Goal: Information Seeking & Learning: Learn about a topic

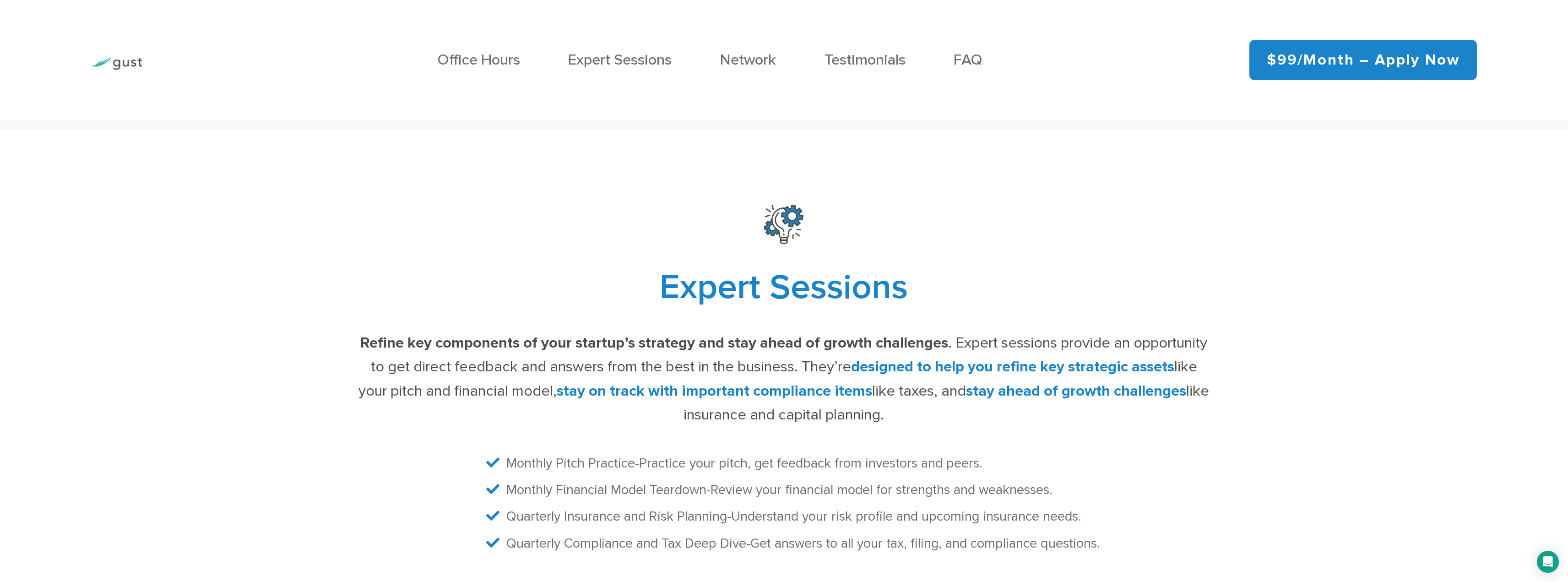
scroll to position [3663, 0]
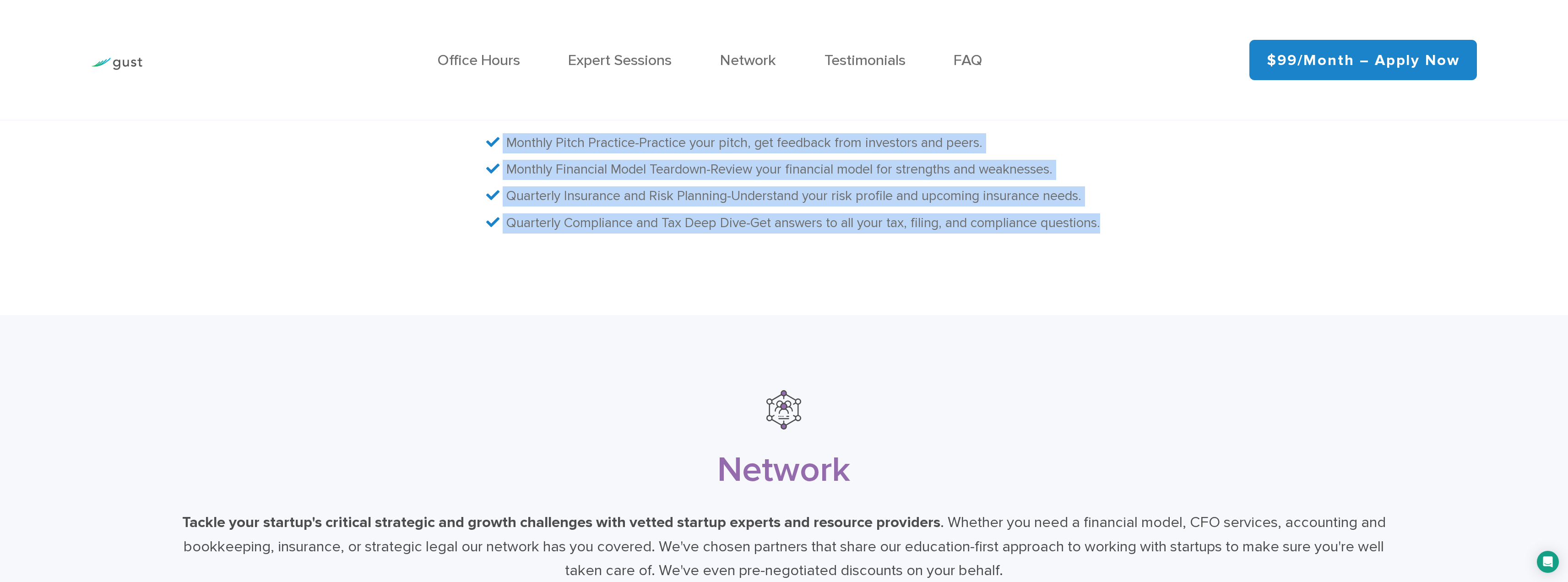
drag, startPoint x: 636, startPoint y: 160, endPoint x: 1217, endPoint y: 215, distance: 583.6
click at [1217, 215] on div "Expert Sessions Refine key components of your startup’s strategy and stay ahead…" at bounding box center [783, 62] width 1245 height 356
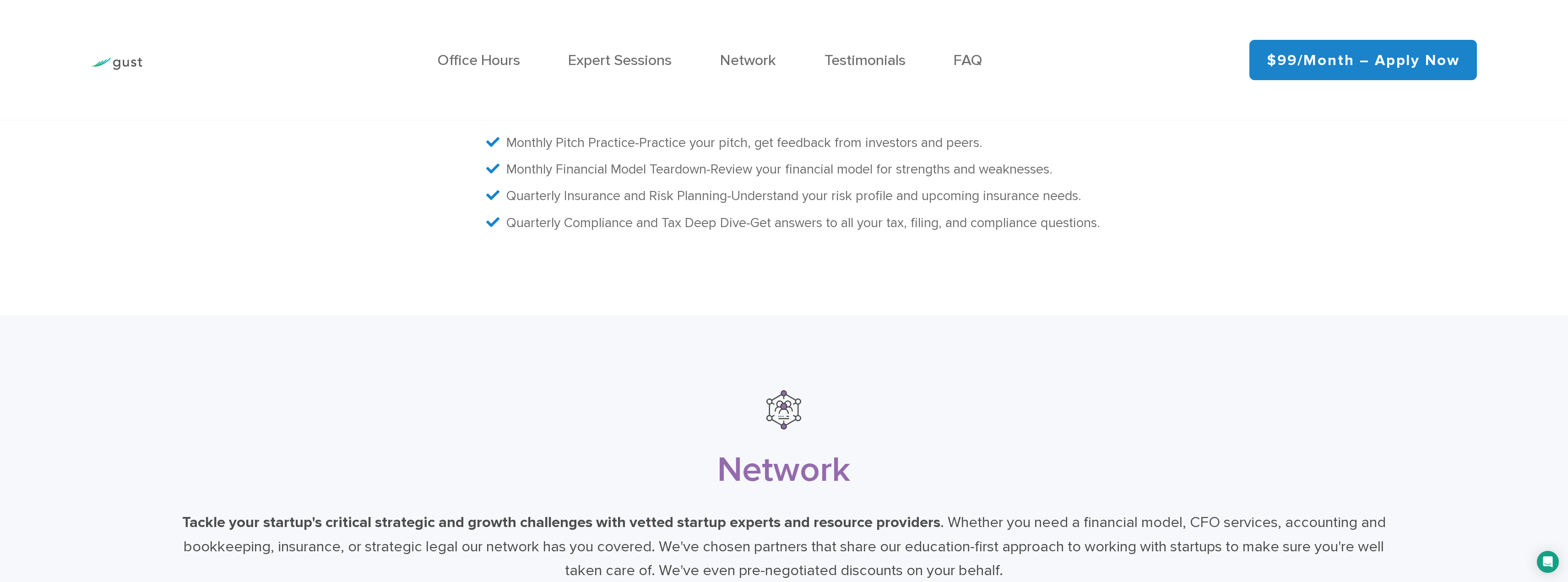
click at [1230, 231] on div "Expert Sessions Refine key components of your startup’s strategy and stay ahead…" at bounding box center [783, 62] width 1245 height 356
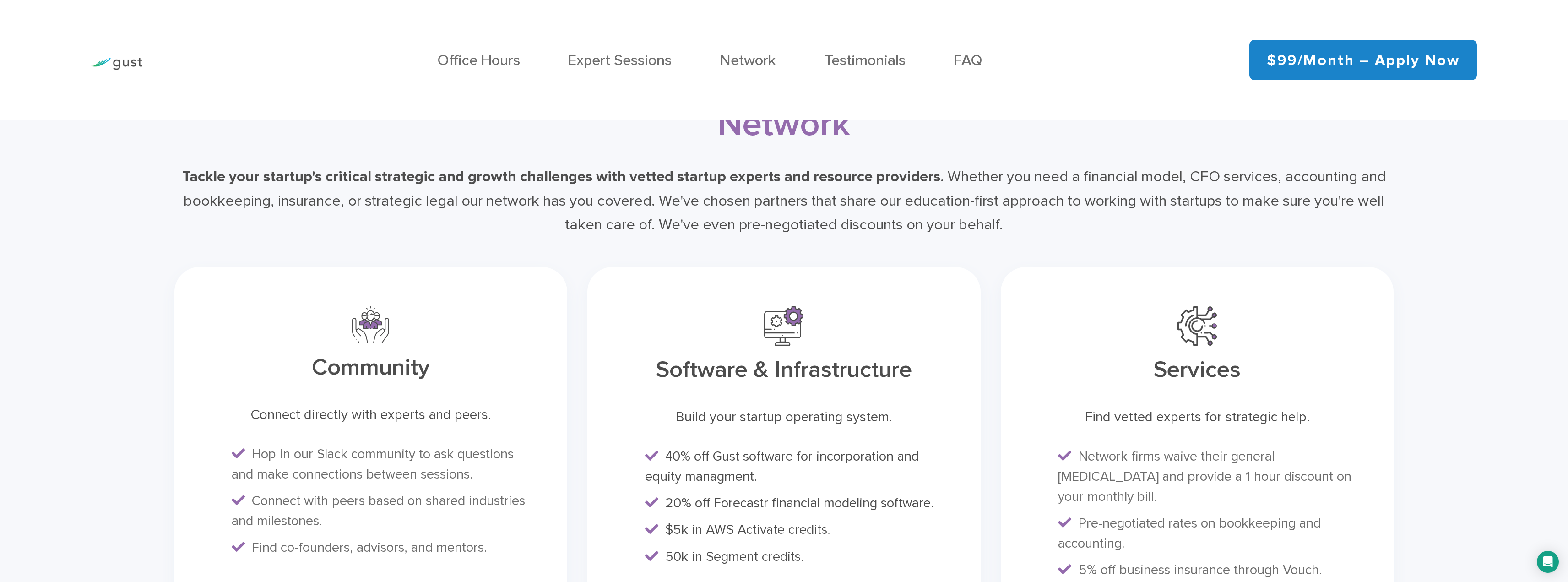
scroll to position [4167, 0]
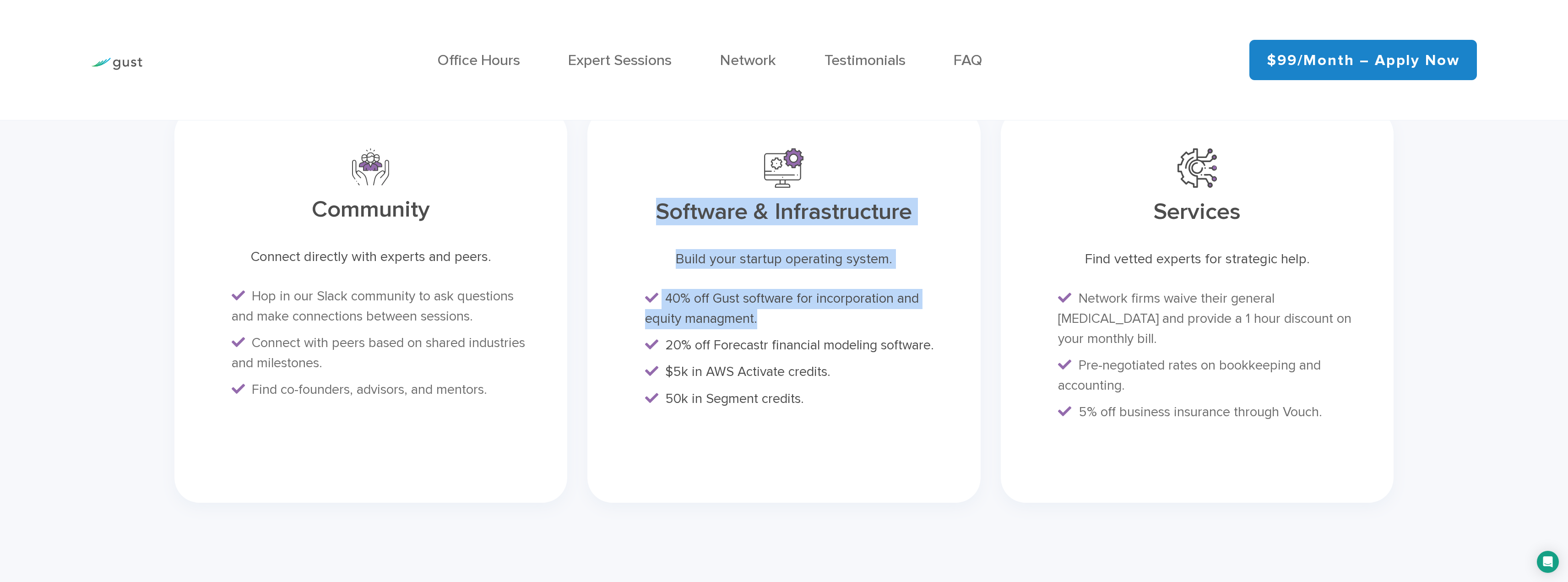
drag, startPoint x: 782, startPoint y: 334, endPoint x: 660, endPoint y: 216, distance: 169.7
click at [660, 216] on div "Software & Infrastructure Build your startup operating system. 40% off Gust sof…" at bounding box center [784, 306] width 393 height 394
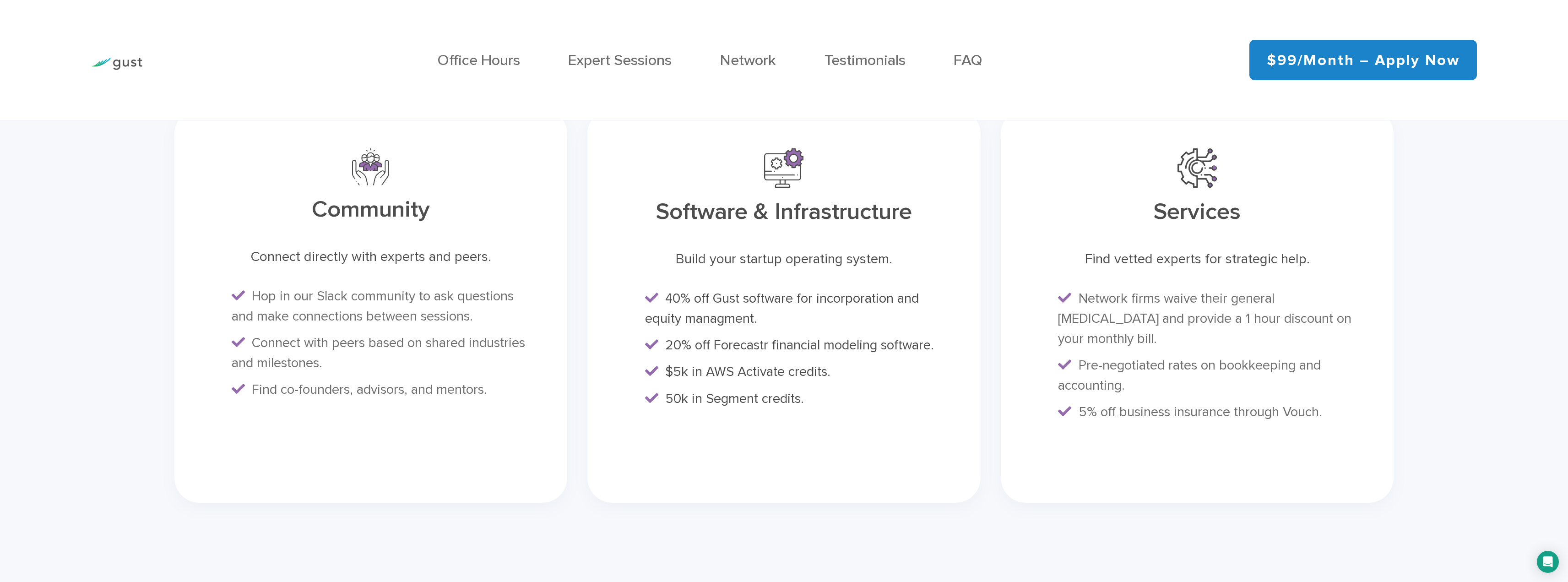
click at [827, 409] on li "50k in Segment credits." at bounding box center [793, 399] width 296 height 20
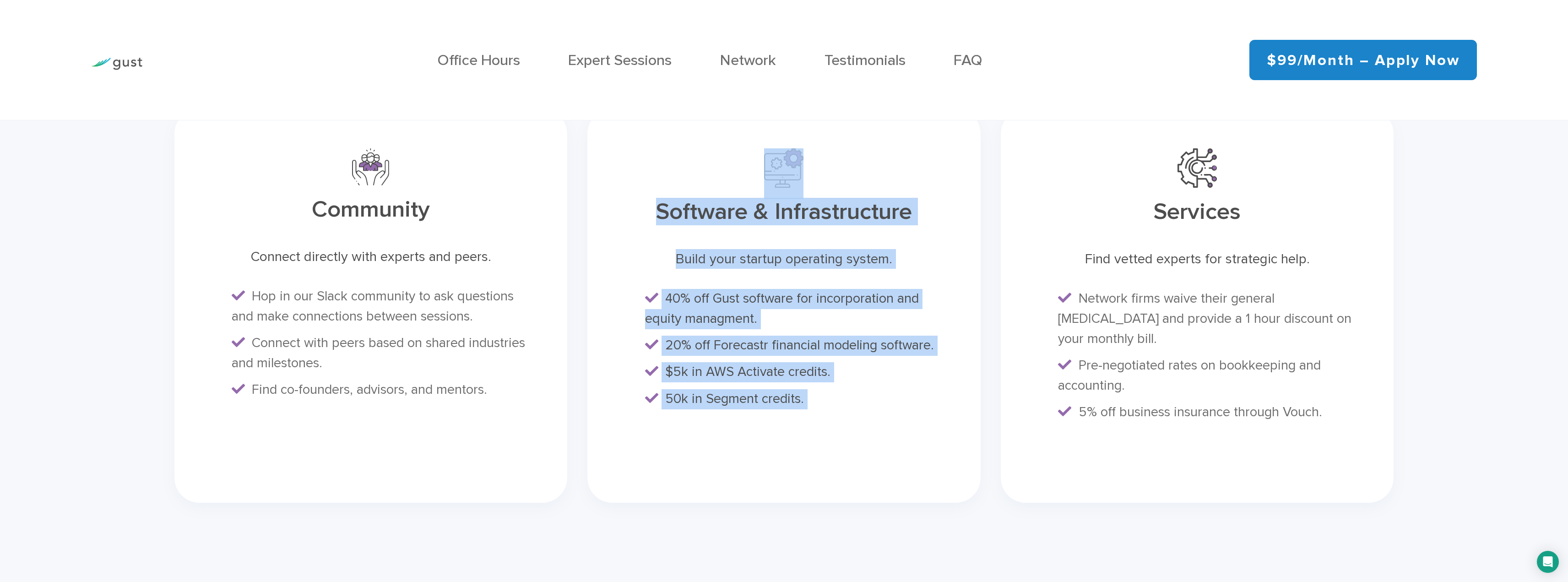
drag, startPoint x: 827, startPoint y: 417, endPoint x: 677, endPoint y: 202, distance: 262.2
click at [677, 202] on div "Software & Infrastructure Build your startup operating system. 40% off Gust sof…" at bounding box center [784, 306] width 393 height 394
click at [873, 406] on li "50k in Segment credits." at bounding box center [793, 399] width 296 height 20
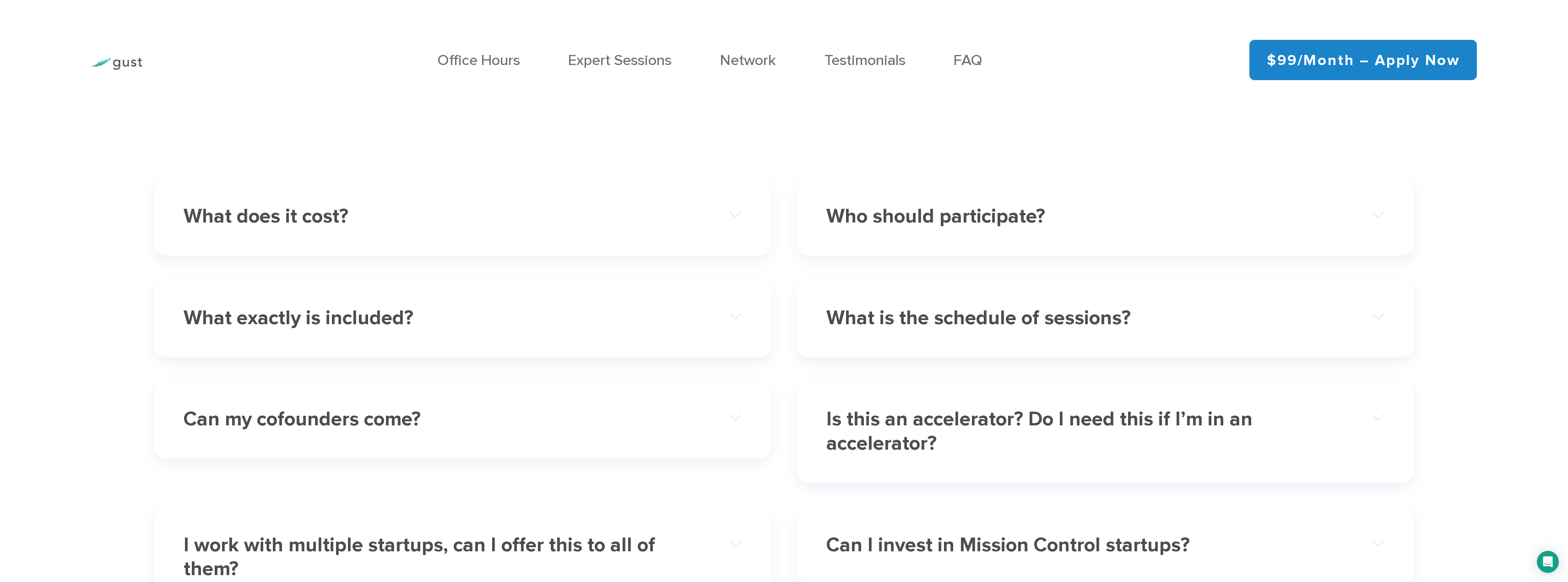
scroll to position [4808, 0]
click at [926, 341] on div "What is the schedule of sessions?" at bounding box center [1105, 318] width 558 height 51
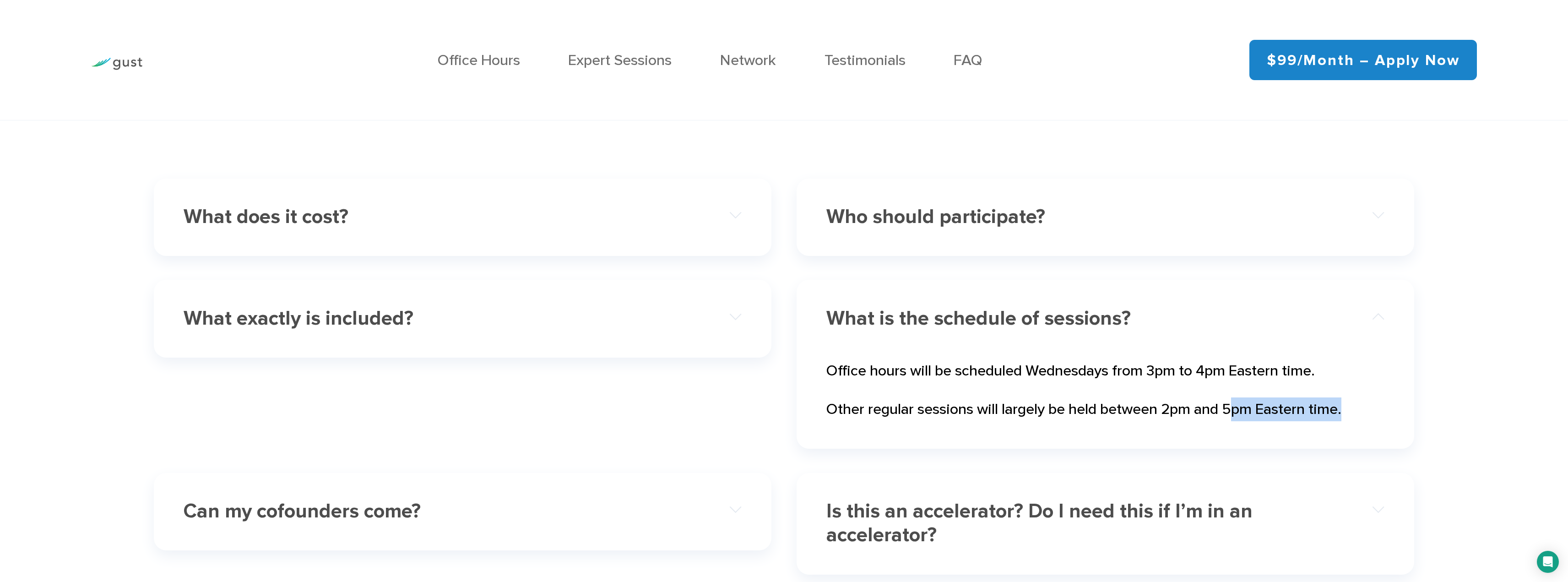
drag, startPoint x: 1251, startPoint y: 403, endPoint x: 1254, endPoint y: 435, distance: 32.1
click at [1252, 435] on div "Office hours will be scheduled Wednesdays from 3pm to 4pm Eastern time. Other r…" at bounding box center [1105, 390] width 558 height 91
click at [1255, 436] on div "Office hours will be scheduled Wednesdays from 3pm to 4pm Eastern time. Other r…" at bounding box center [1105, 390] width 558 height 91
click at [521, 320] on h4 "What exactly is included?" at bounding box center [435, 318] width 502 height 24
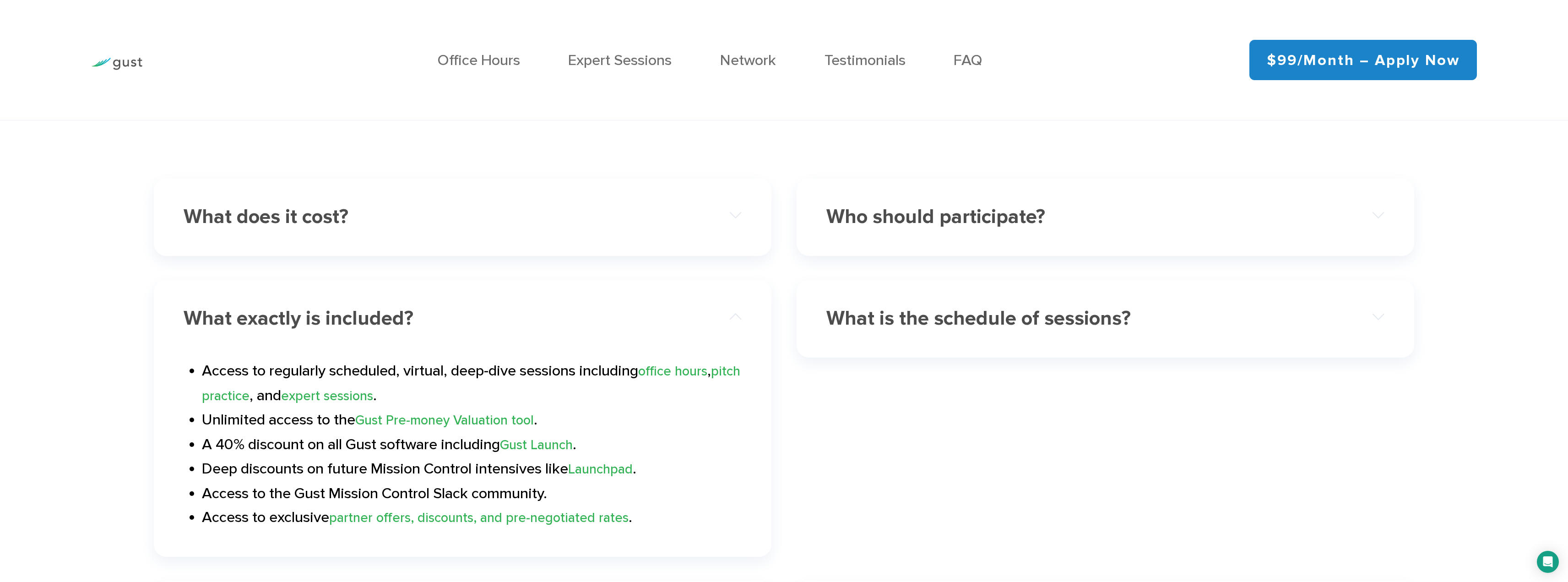
click at [522, 254] on div "What does it cost? Mission Control is a $99/month subscription. You can cancel …" at bounding box center [463, 217] width 618 height 77
click at [526, 236] on div "What does it cost?" at bounding box center [463, 217] width 558 height 51
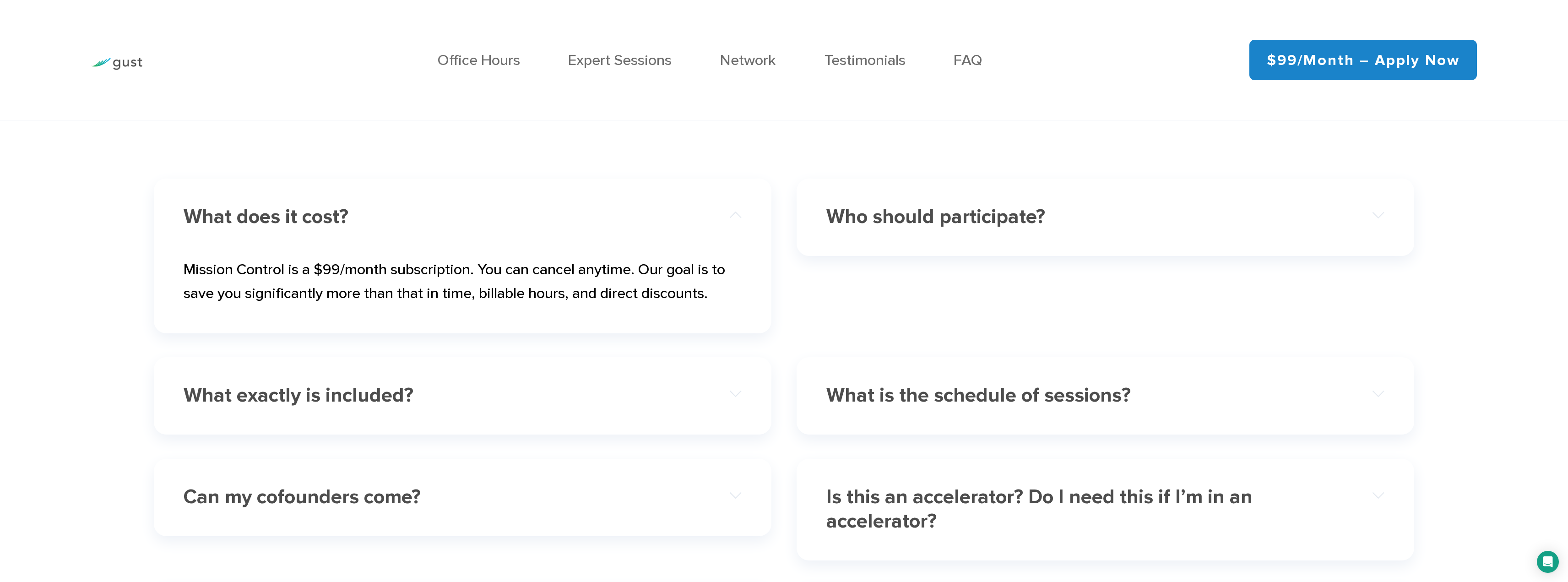
click at [892, 239] on div "Who should participate?" at bounding box center [1105, 217] width 558 height 51
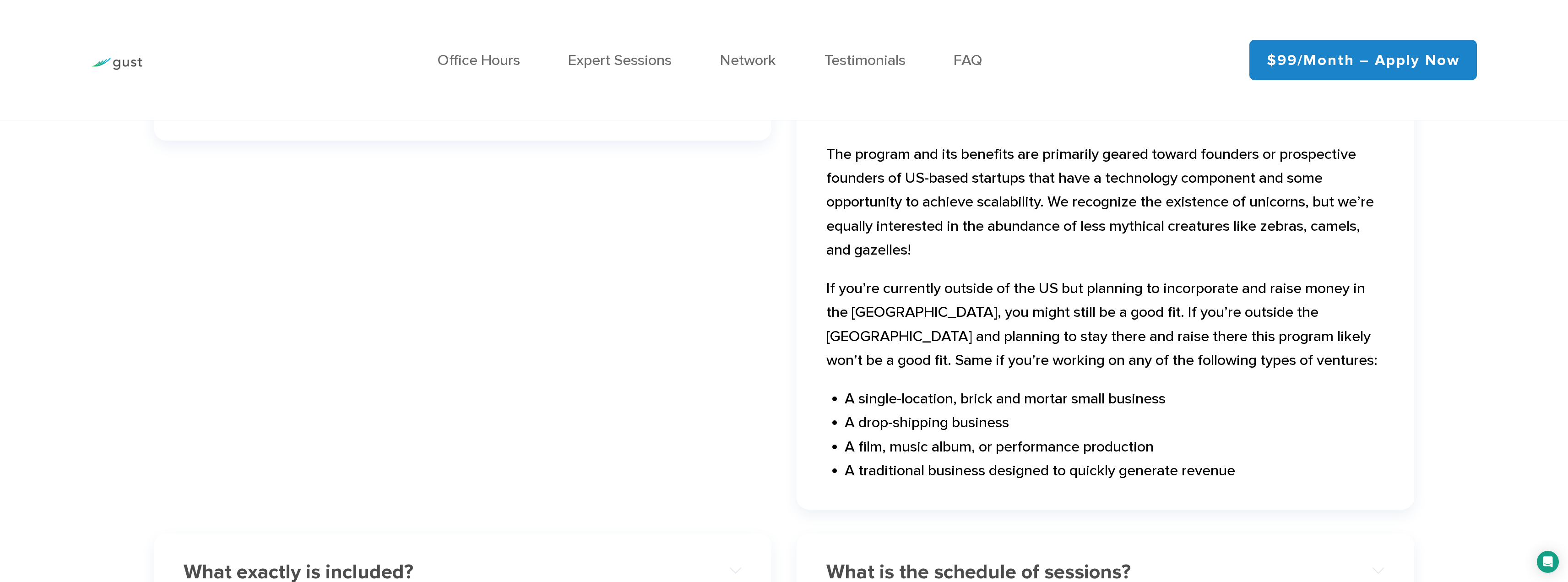
scroll to position [4945, 0]
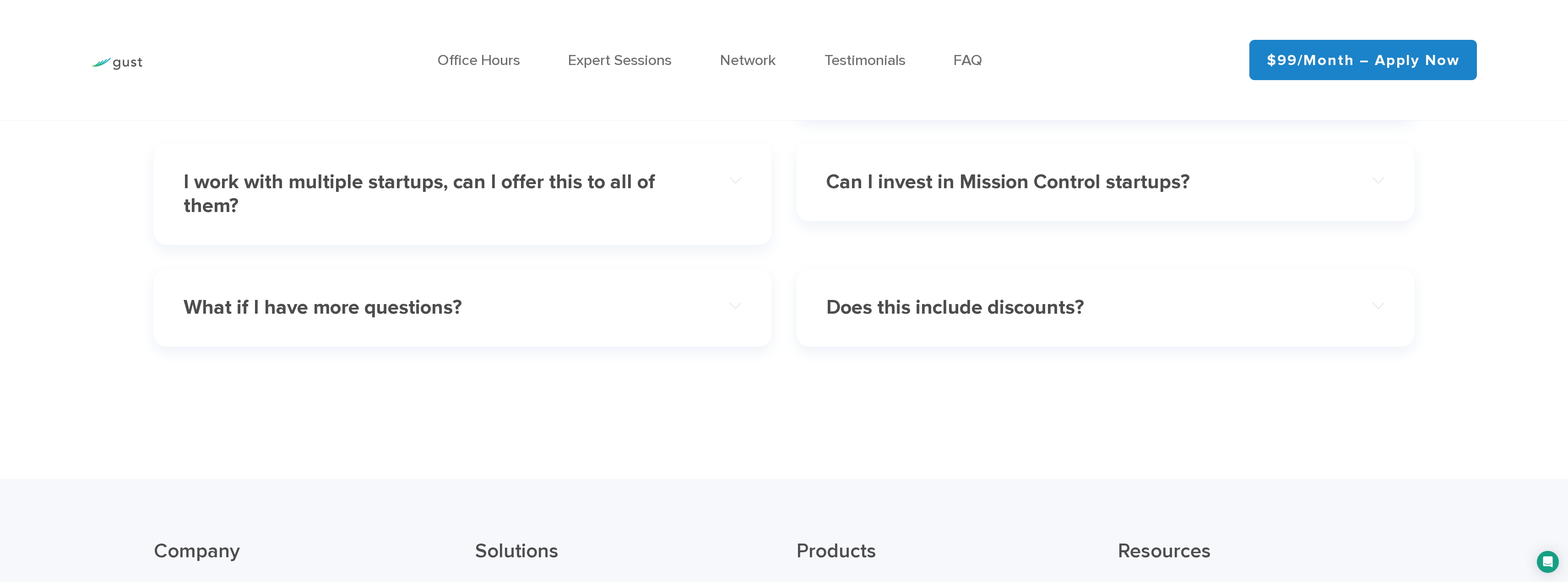
click at [858, 194] on h4 "Can I invest in Mission Control startups?" at bounding box center [1077, 182] width 502 height 24
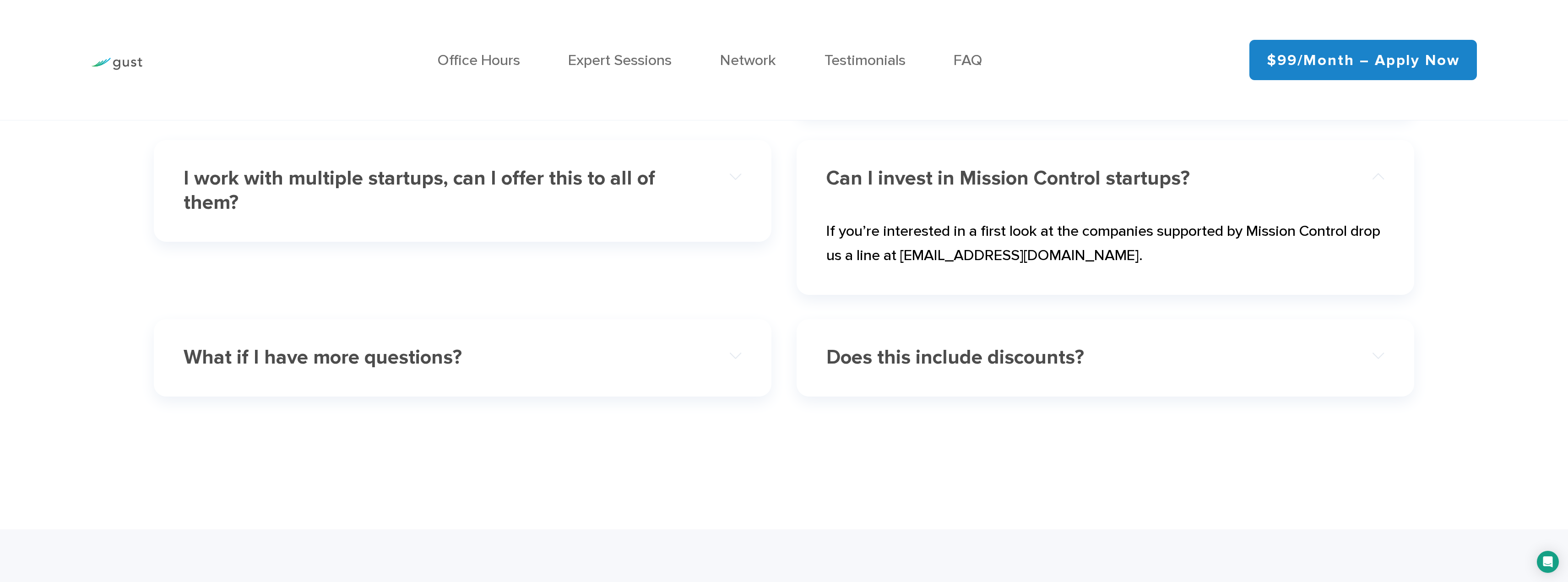
scroll to position [5170, 0]
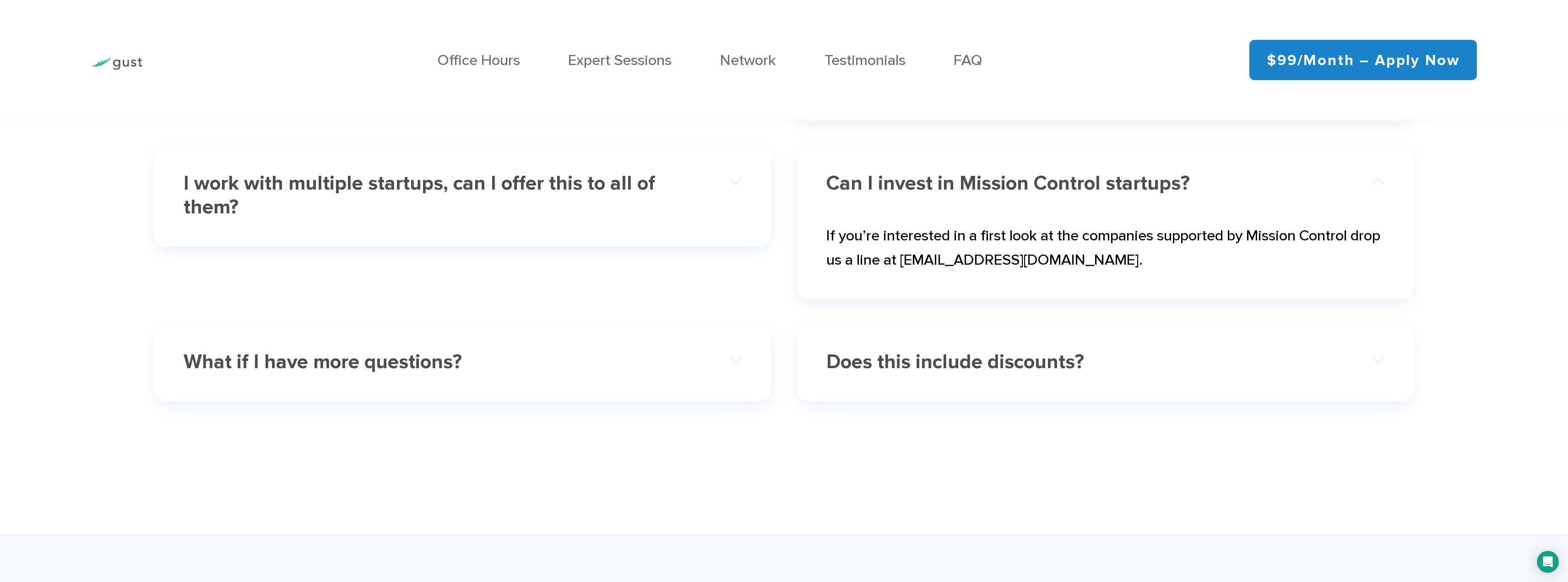
click at [856, 195] on h4 "Can I invest in Mission Control startups?" at bounding box center [1077, 183] width 502 height 24
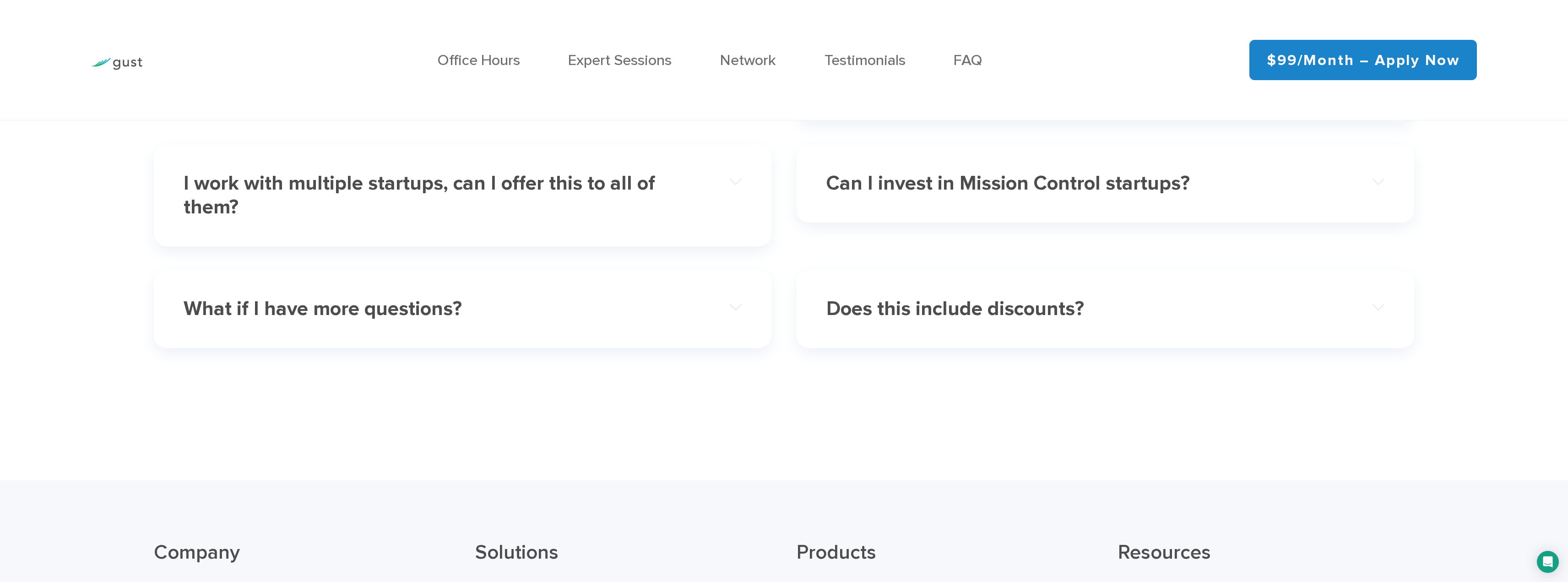
click at [841, 300] on div "Does this include discounts?" at bounding box center [1105, 309] width 558 height 51
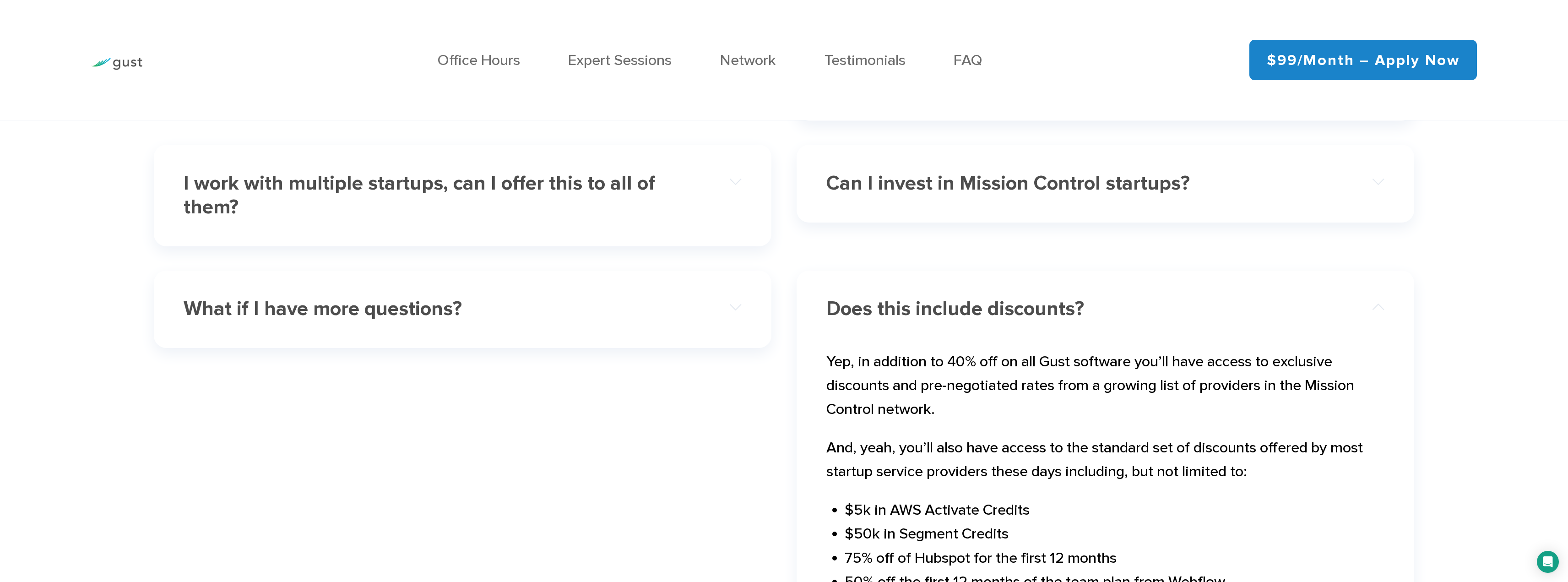
click at [841, 300] on div "Does this include discounts?" at bounding box center [1105, 309] width 558 height 51
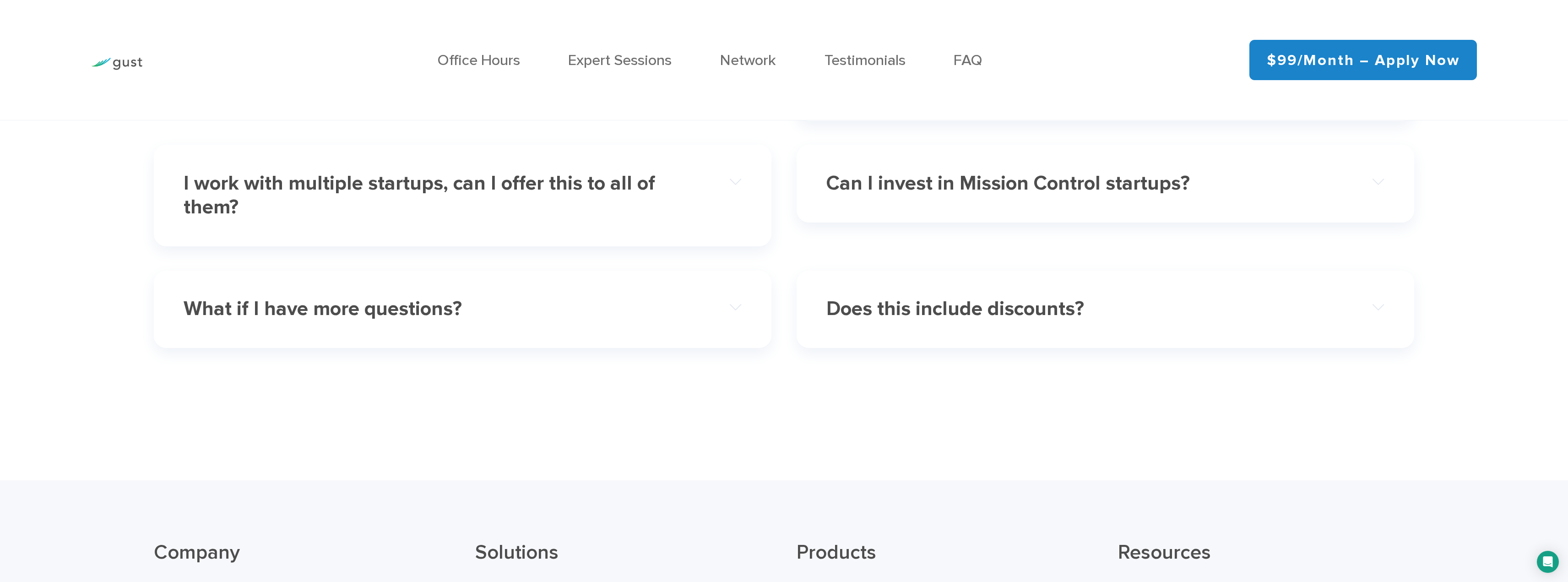
click at [621, 303] on div "What if I have more questions?" at bounding box center [463, 309] width 558 height 51
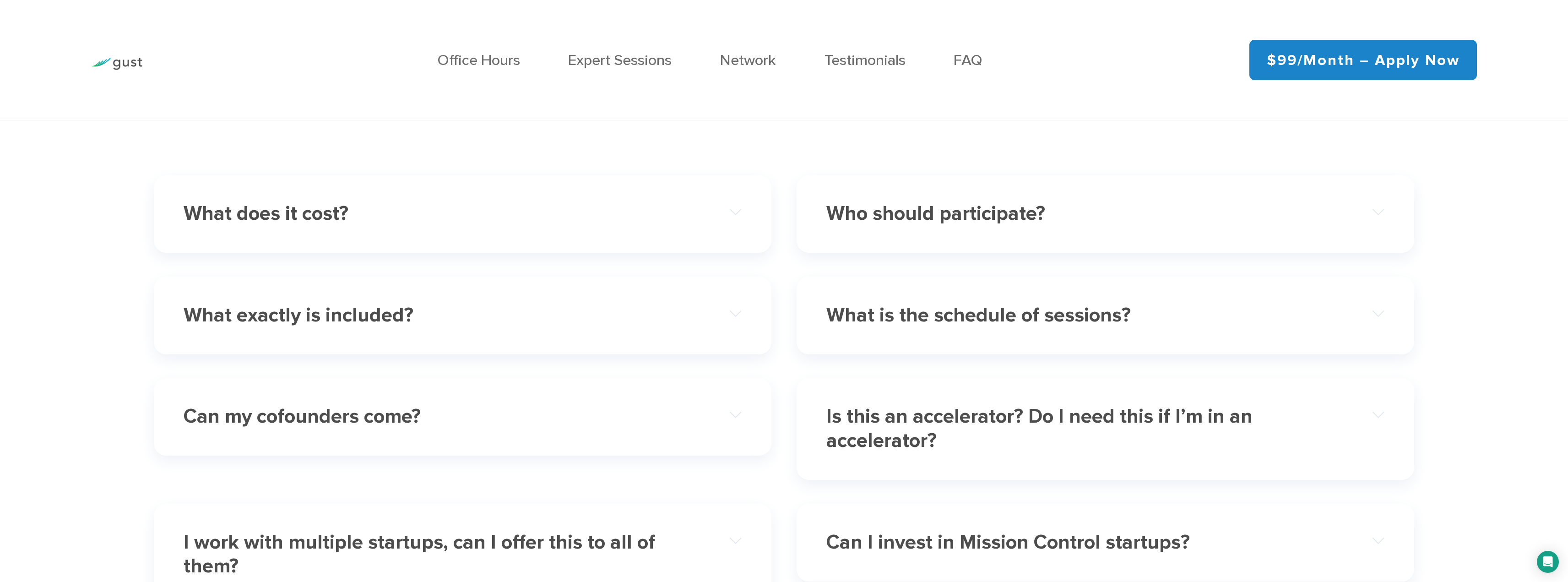
scroll to position [4758, 0]
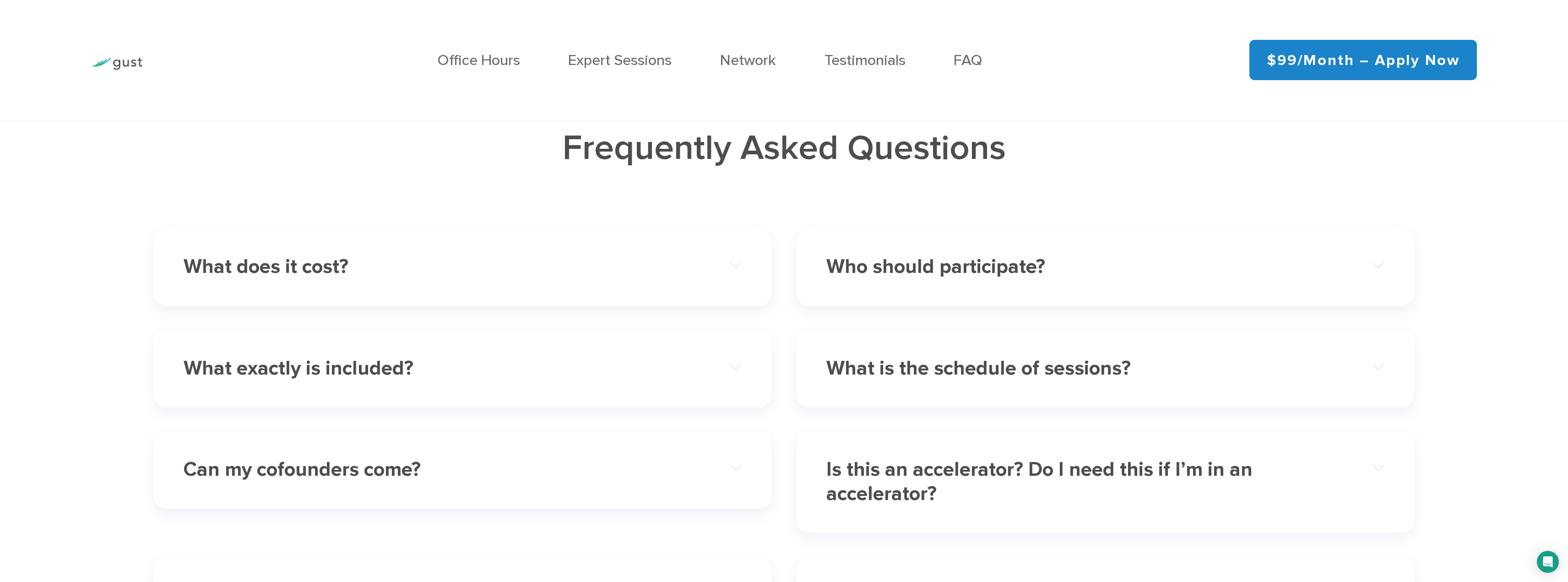
click at [516, 482] on h4 "Can my cofounders come?" at bounding box center [435, 469] width 502 height 24
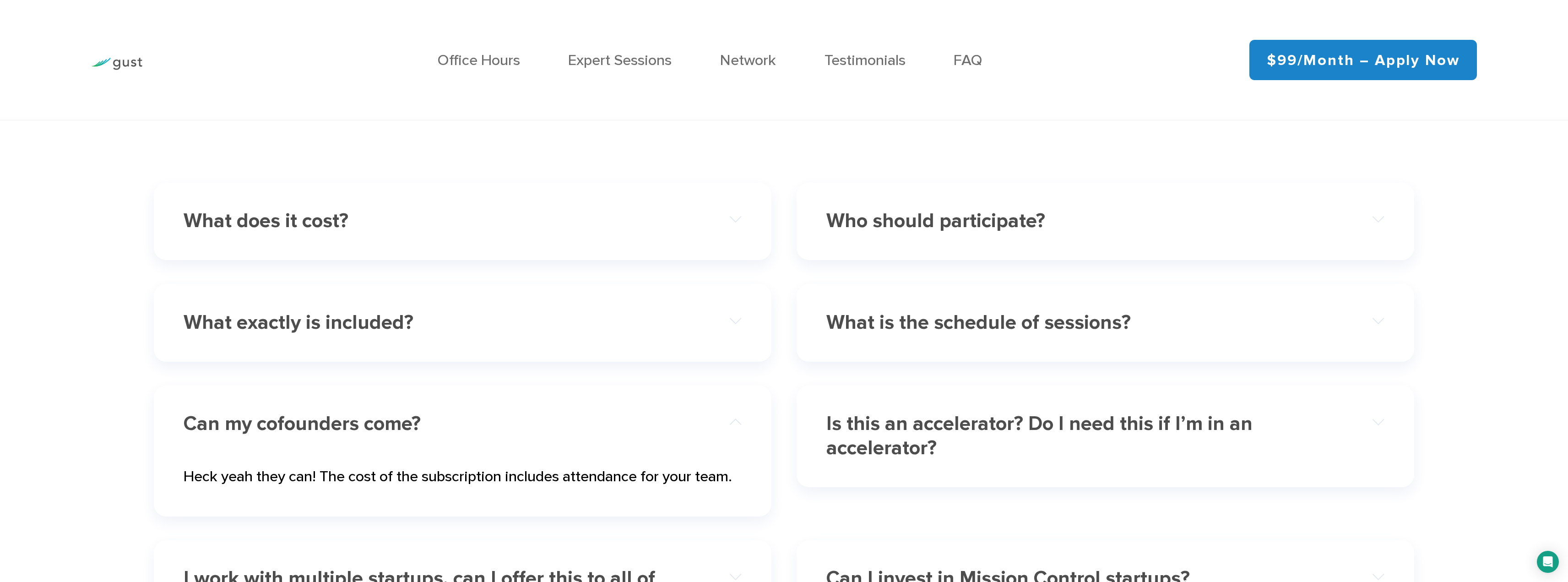
click at [518, 459] on div "Heck yeah they can! The cost of the subscription includes attendance for your t…" at bounding box center [463, 476] width 558 height 53
click at [514, 327] on h4 "What exactly is included?" at bounding box center [435, 323] width 502 height 24
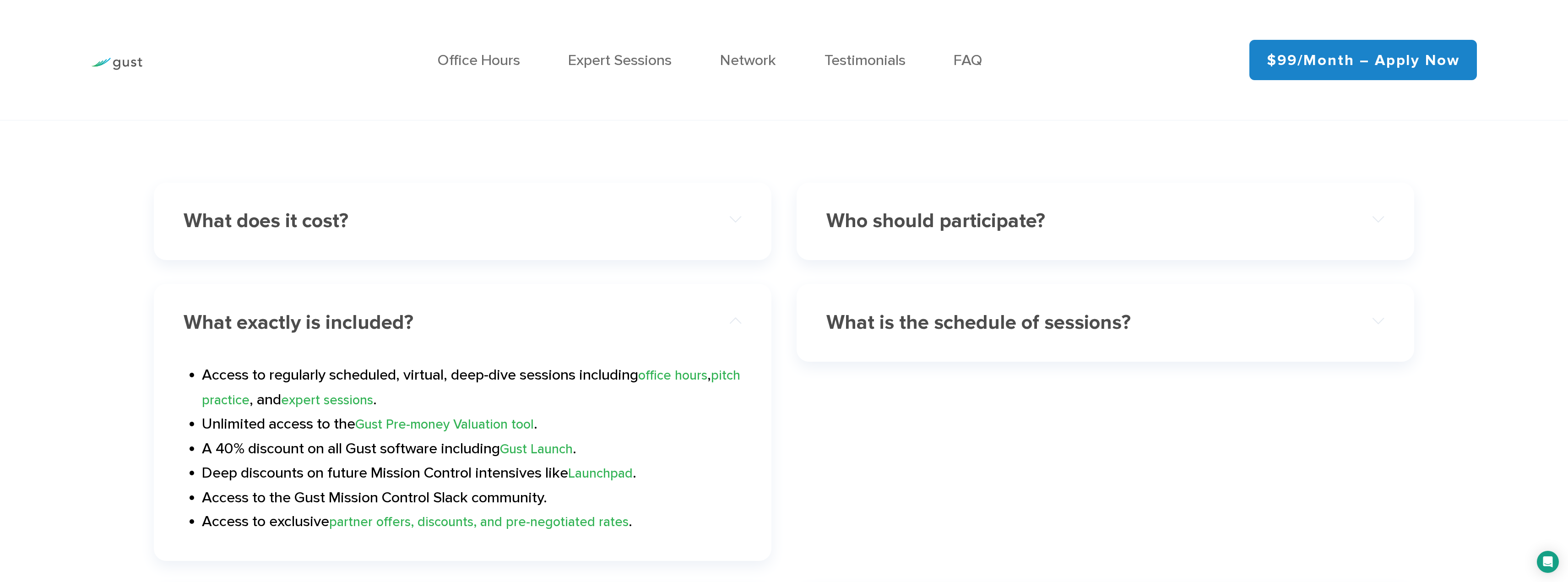
click at [514, 327] on h4 "What exactly is included?" at bounding box center [435, 323] width 502 height 24
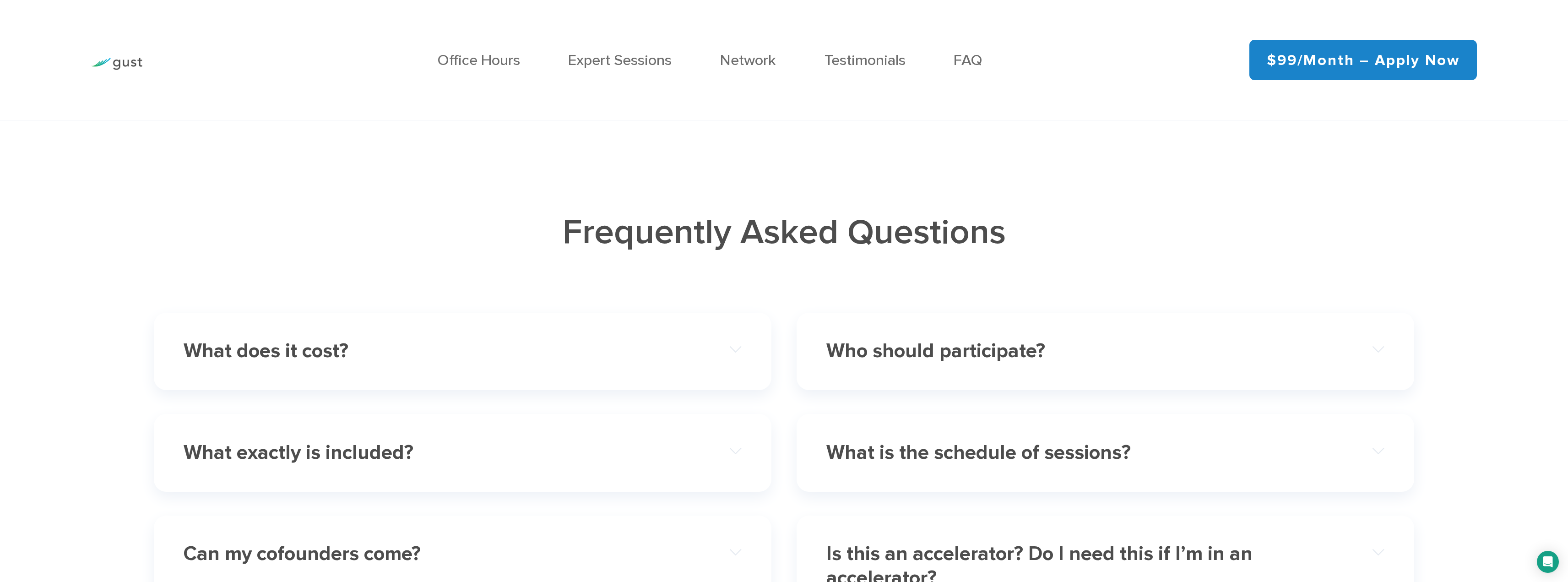
scroll to position [4666, 0]
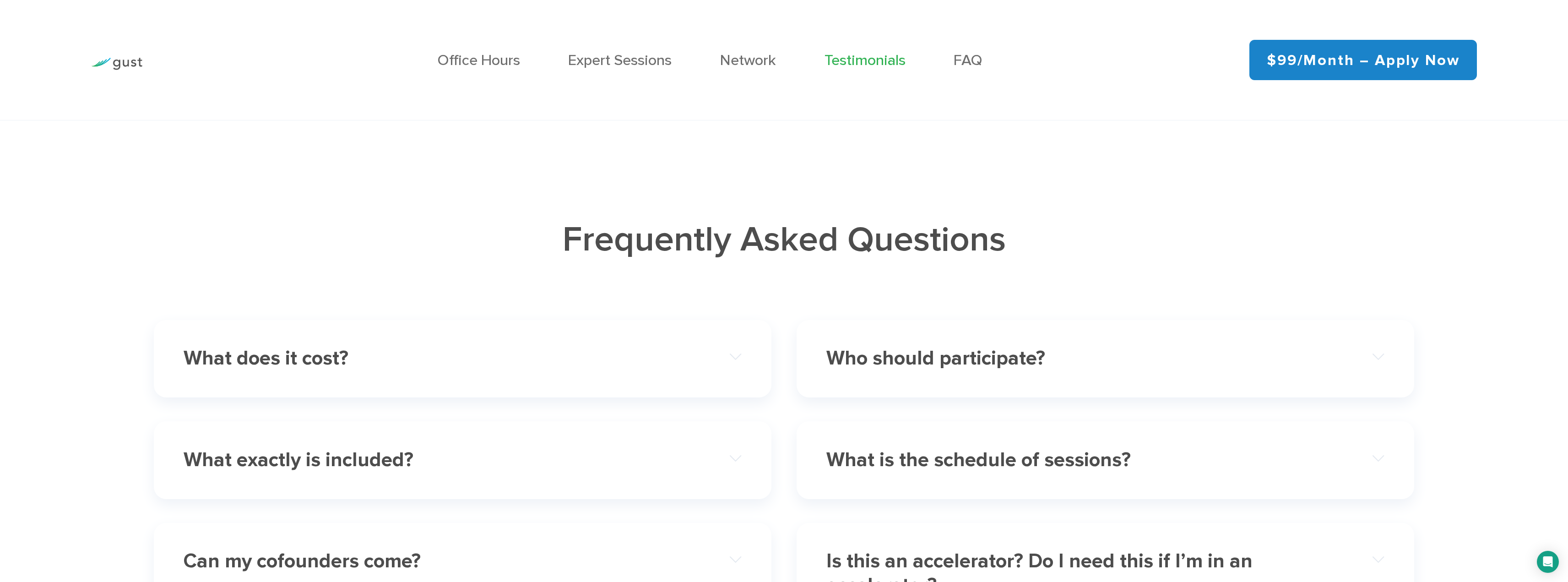
click at [877, 62] on link "Testimonials" at bounding box center [865, 60] width 81 height 18
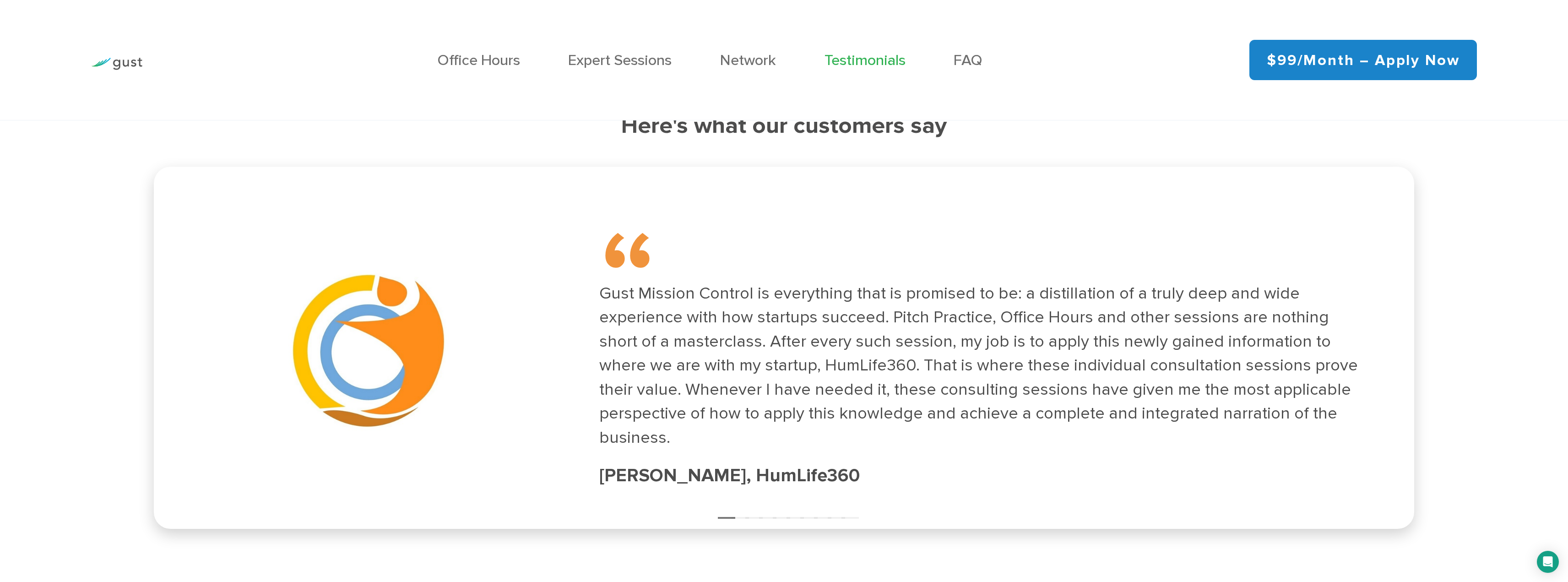
scroll to position [2427, 0]
click at [744, 63] on link "Network" at bounding box center [748, 60] width 56 height 18
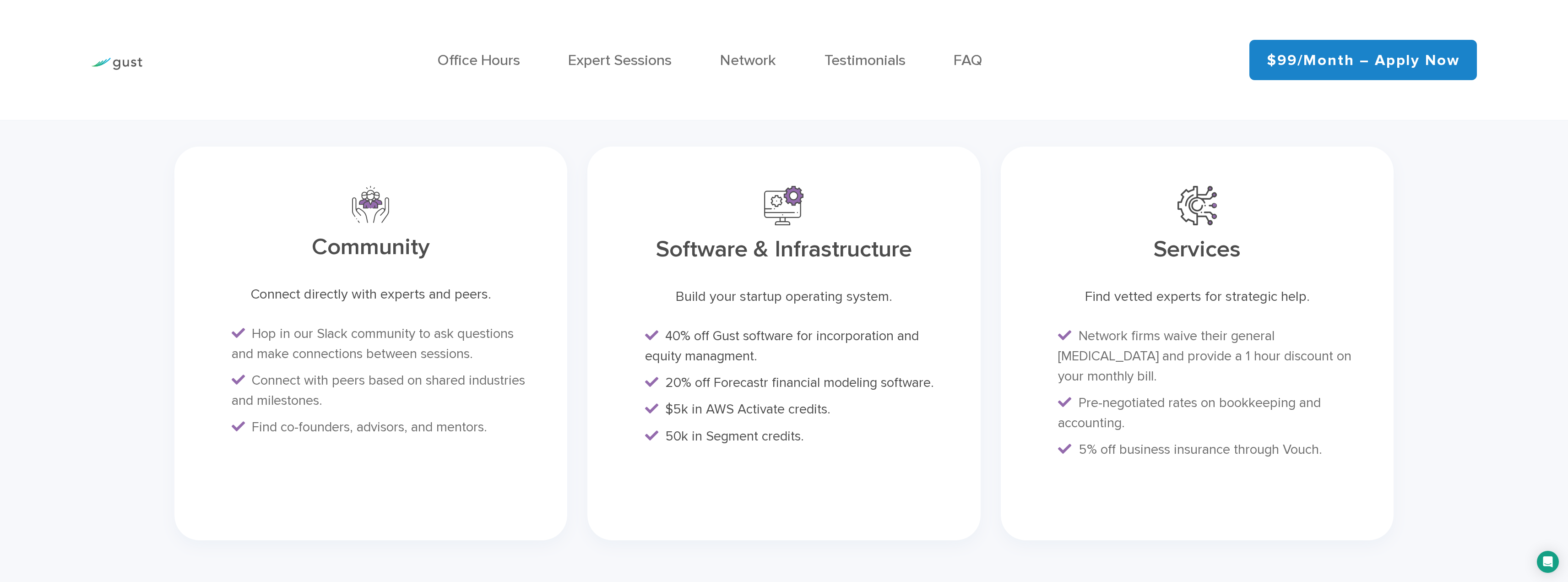
scroll to position [4145, 0]
